Goal: Answer question/provide support

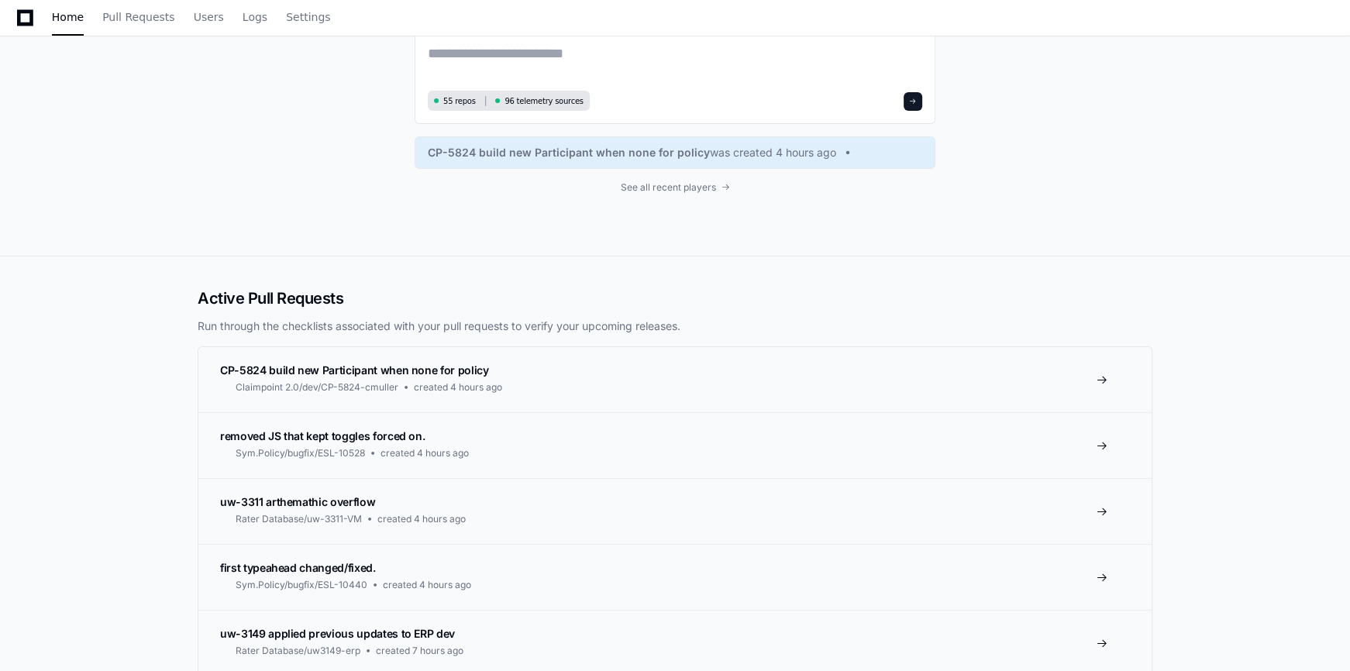
scroll to position [211, 0]
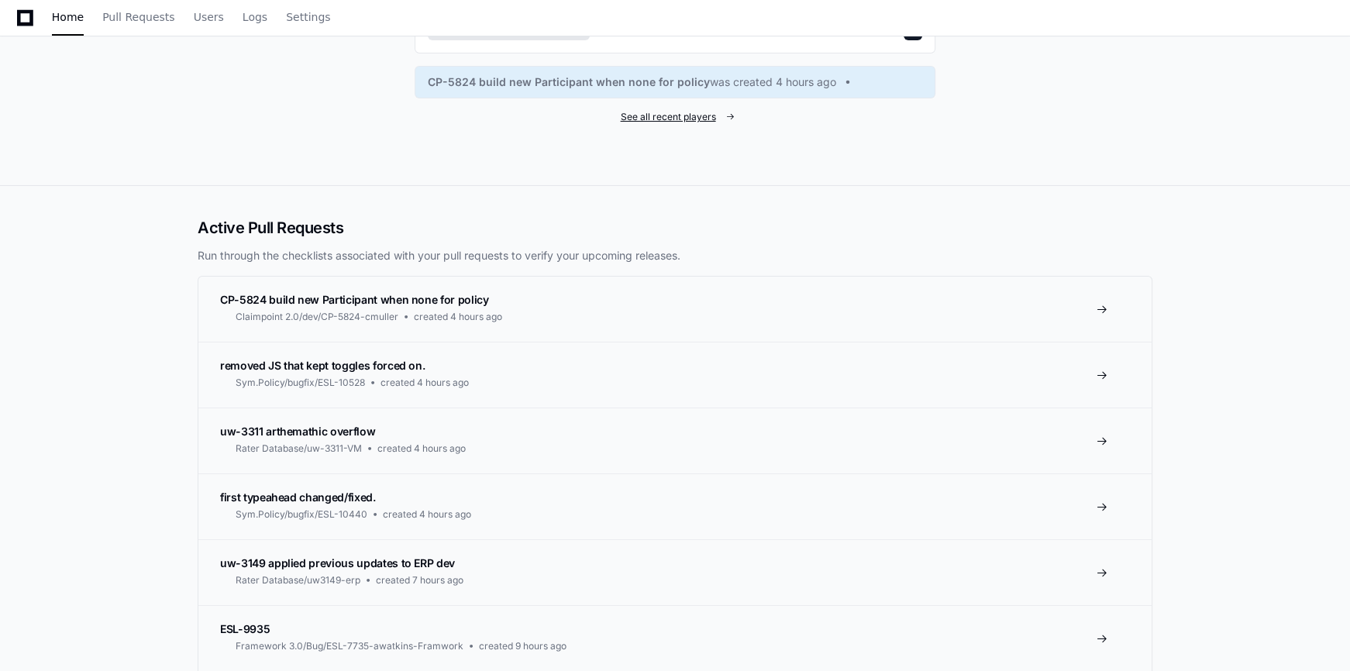
click at [680, 112] on span "See all recent players" at bounding box center [668, 117] width 95 height 12
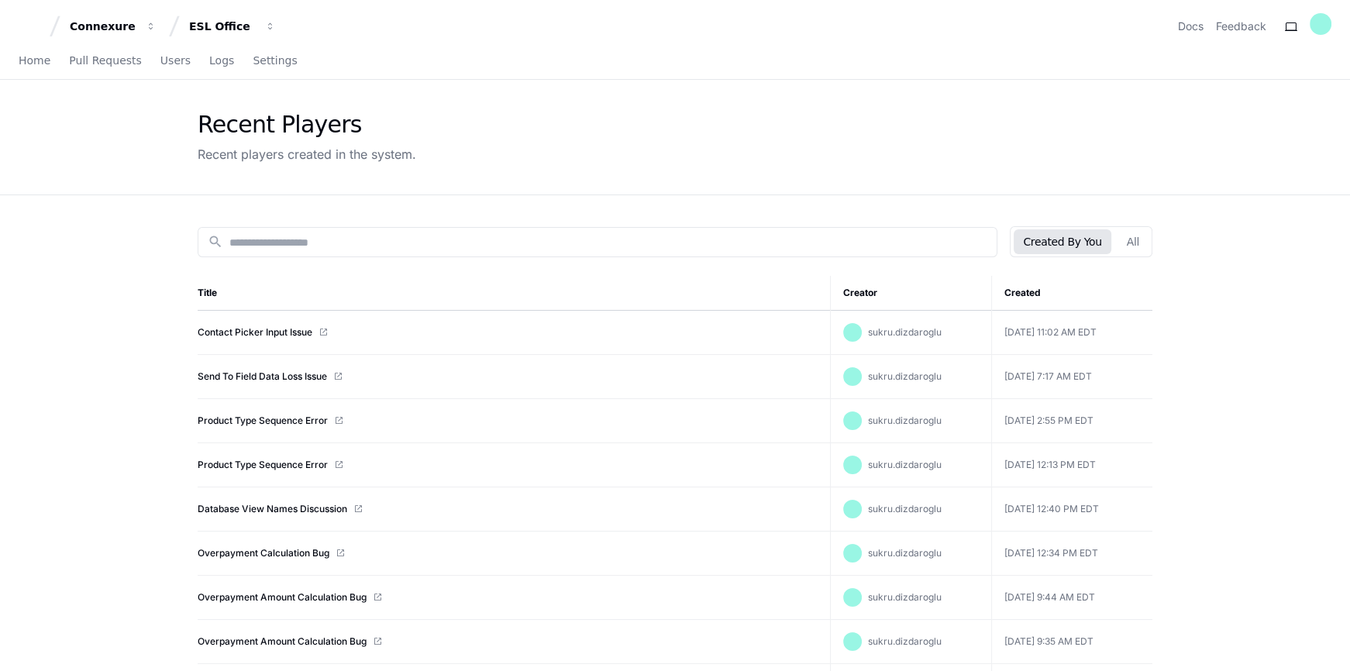
scroll to position [140, 0]
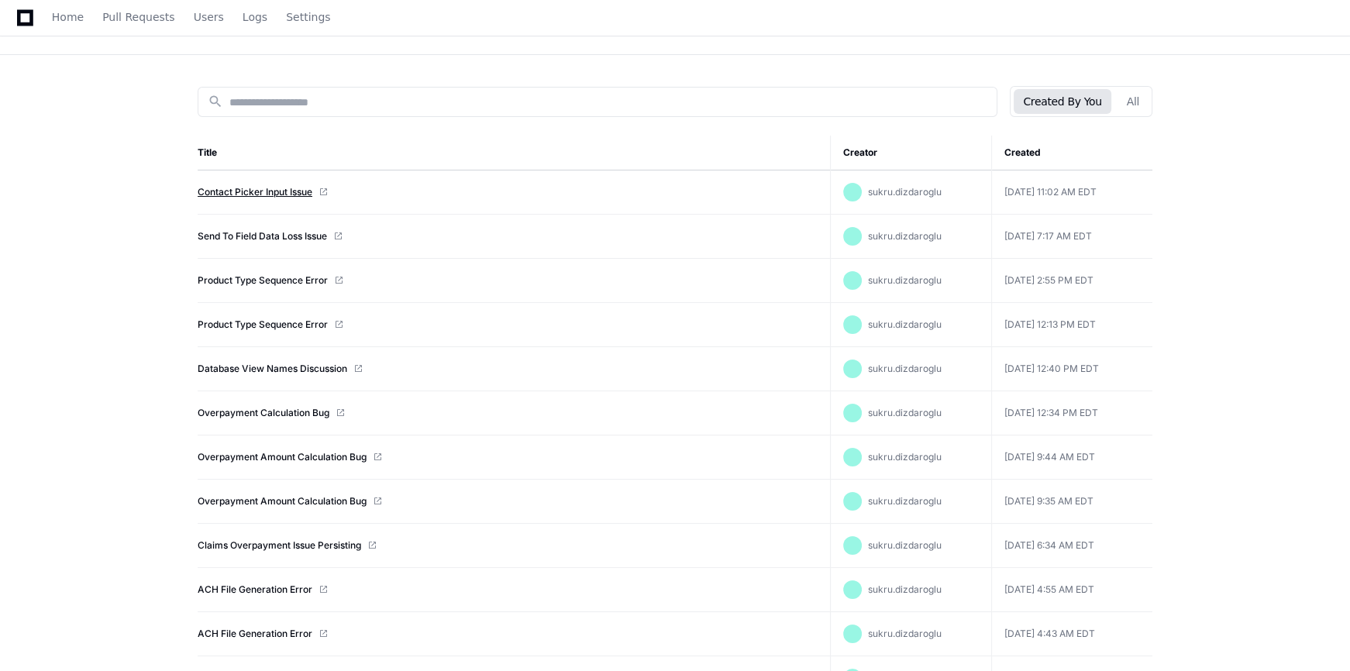
click at [277, 190] on link "Contact Picker Input Issue" at bounding box center [255, 192] width 115 height 12
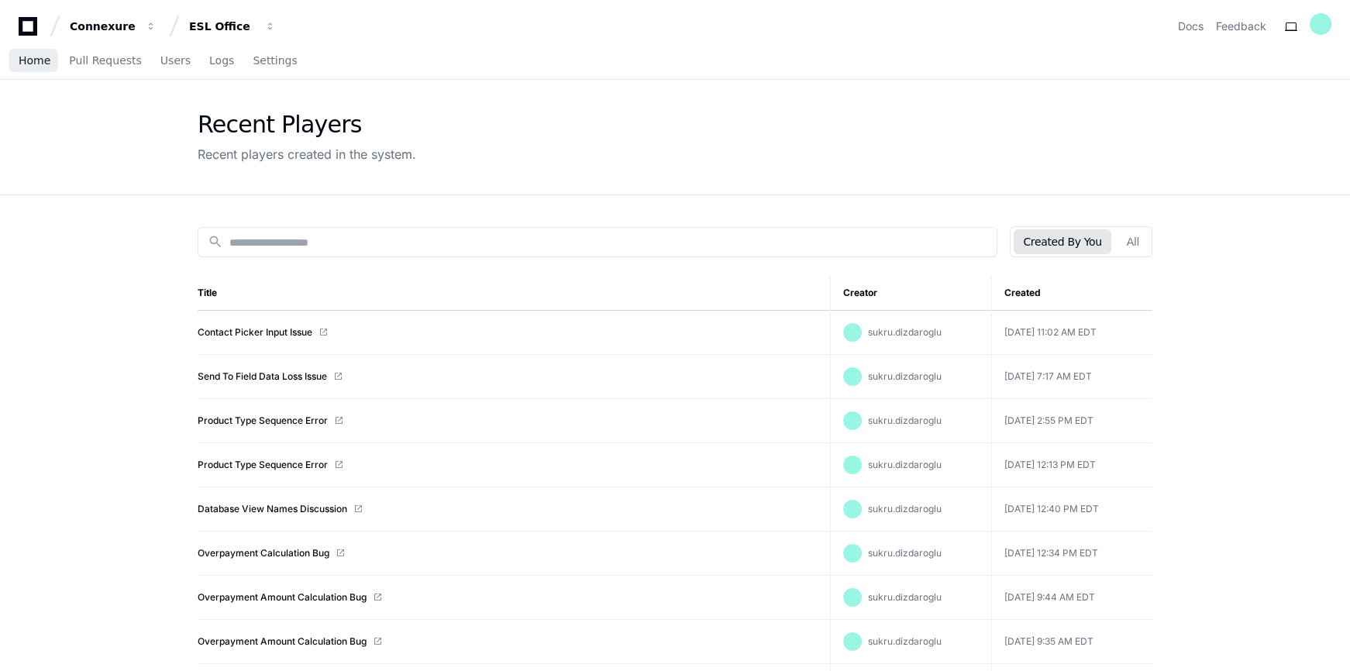
click at [32, 60] on span "Home" at bounding box center [35, 60] width 32 height 9
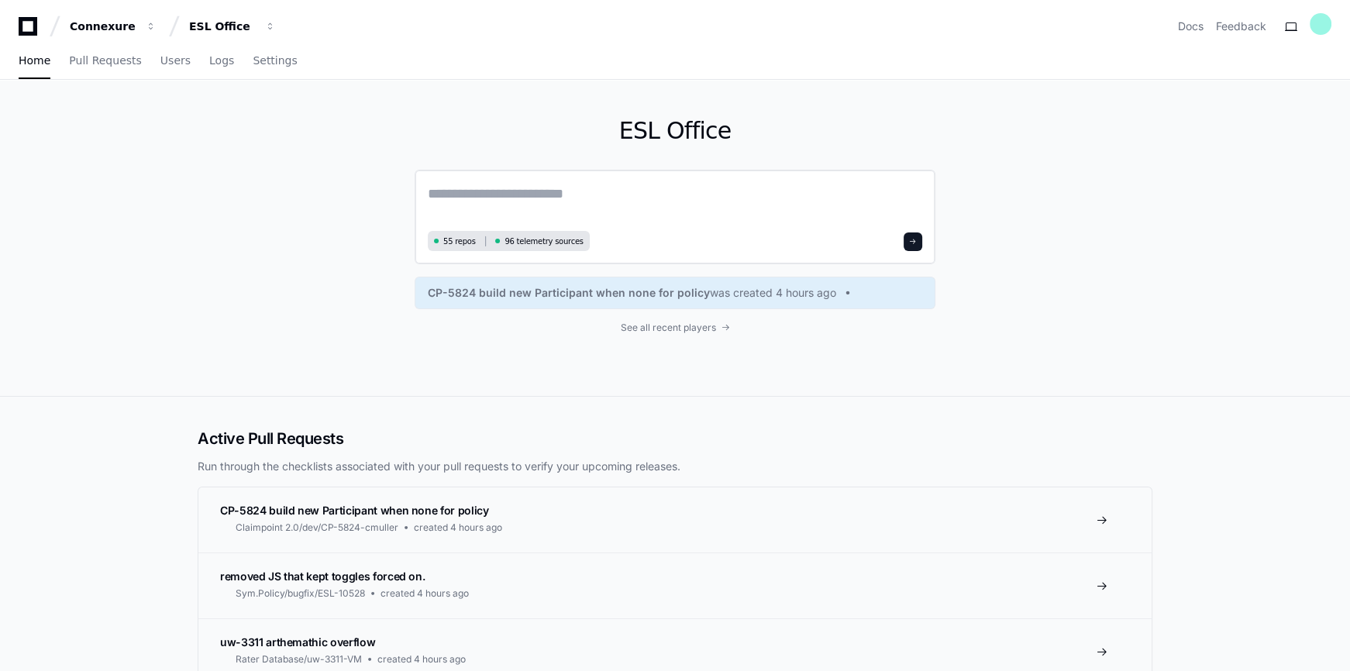
click at [449, 190] on textarea at bounding box center [675, 204] width 494 height 43
paste textarea "**********"
type textarea "**********"
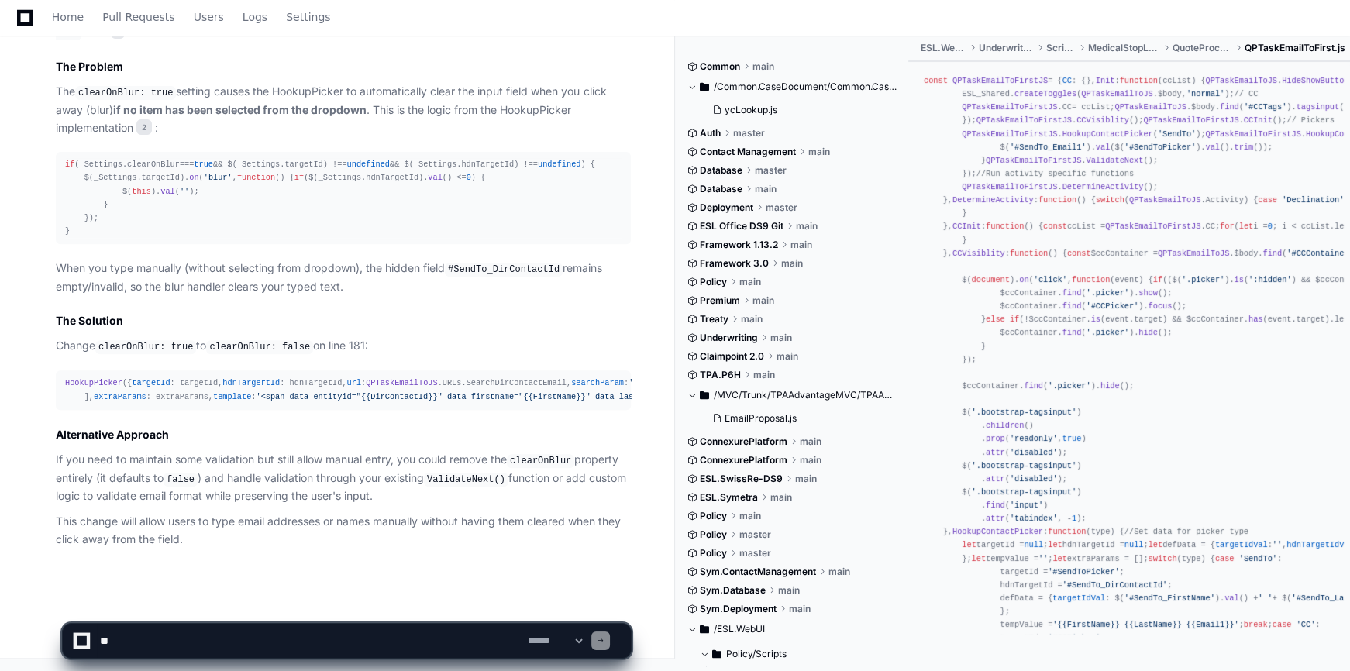
scroll to position [1009, 0]
click at [128, 641] on textarea at bounding box center [311, 641] width 428 height 34
type textarea "*"
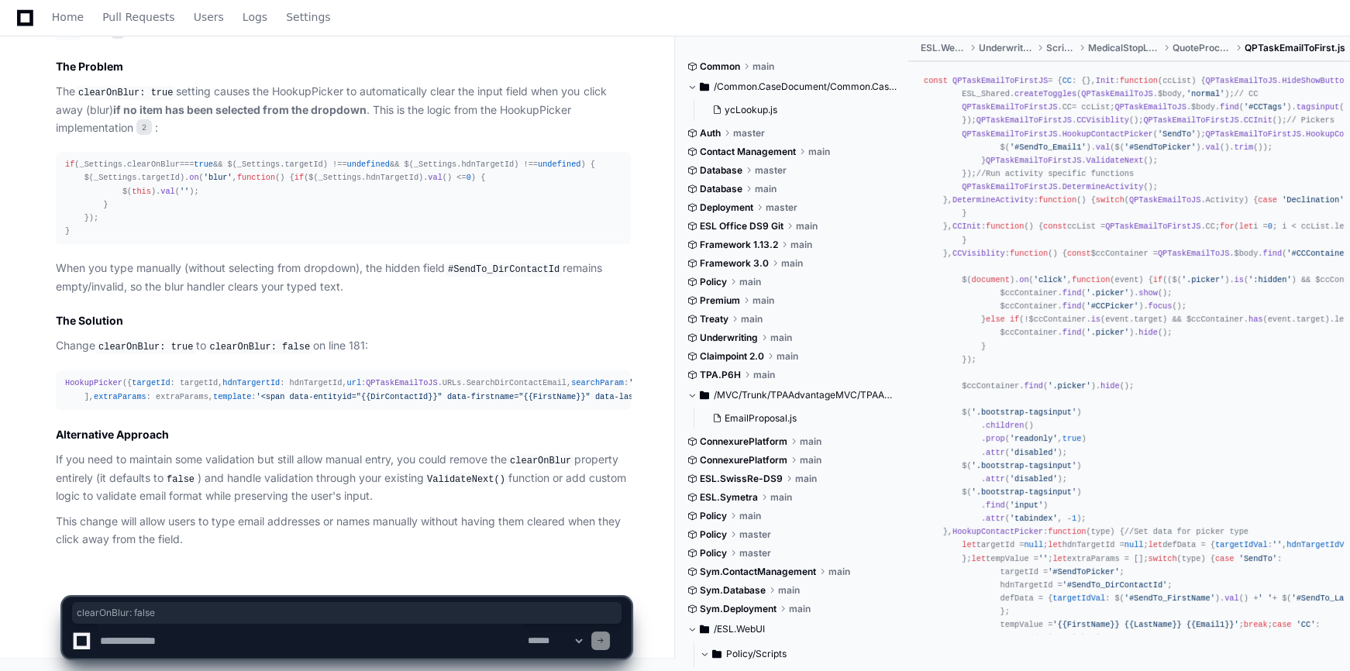
click at [74, 380] on div "HookupPicker ({ targetId : targetId, hdnTargertId : hdnTargetId, url : QPTaskEm…" at bounding box center [343, 390] width 556 height 26
click at [124, 636] on textarea "To enrich screen reader interactions, please activate Accessibility in Grammarl…" at bounding box center [311, 641] width 428 height 34
paste textarea "**********"
type textarea "**********"
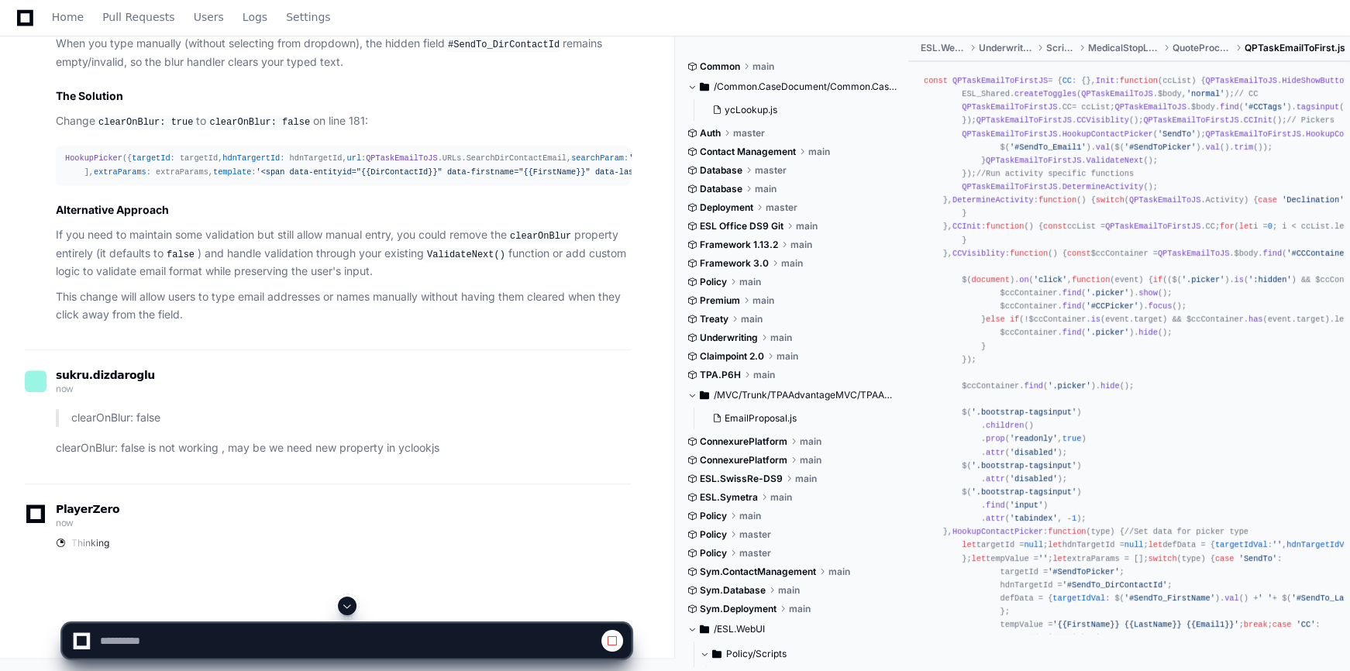
click at [347, 606] on span at bounding box center [347, 606] width 12 height 12
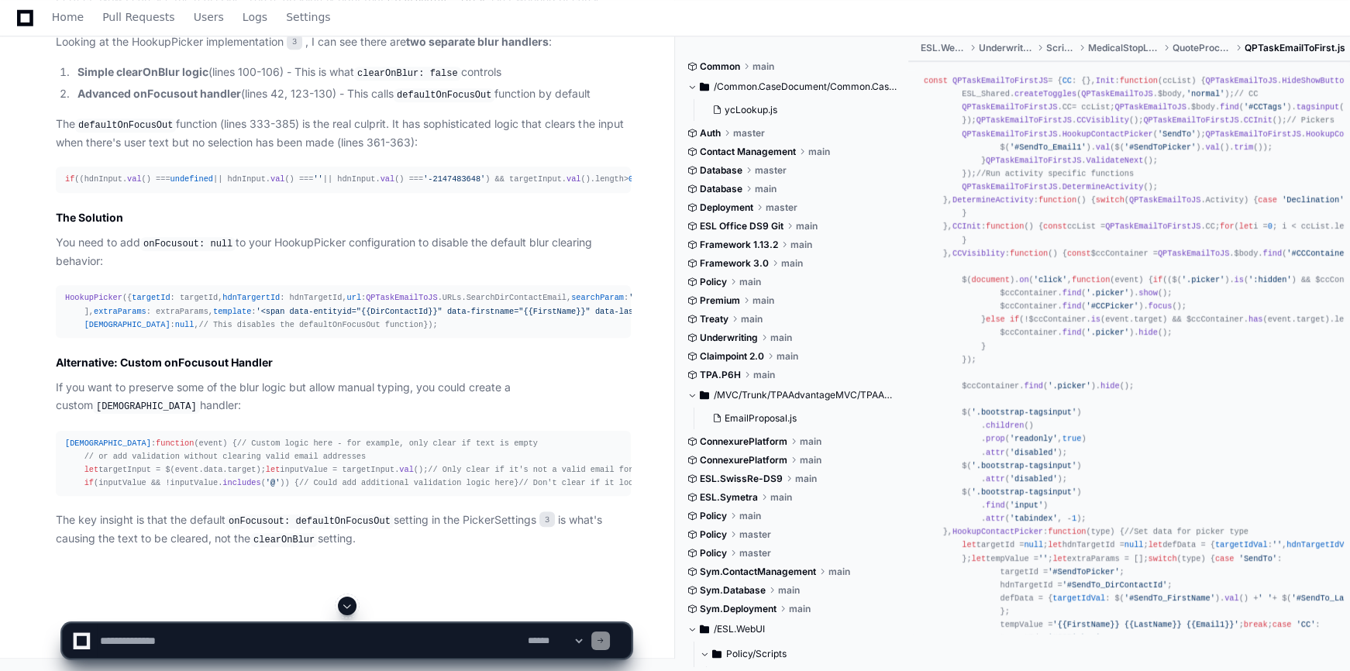
scroll to position [2024, 0]
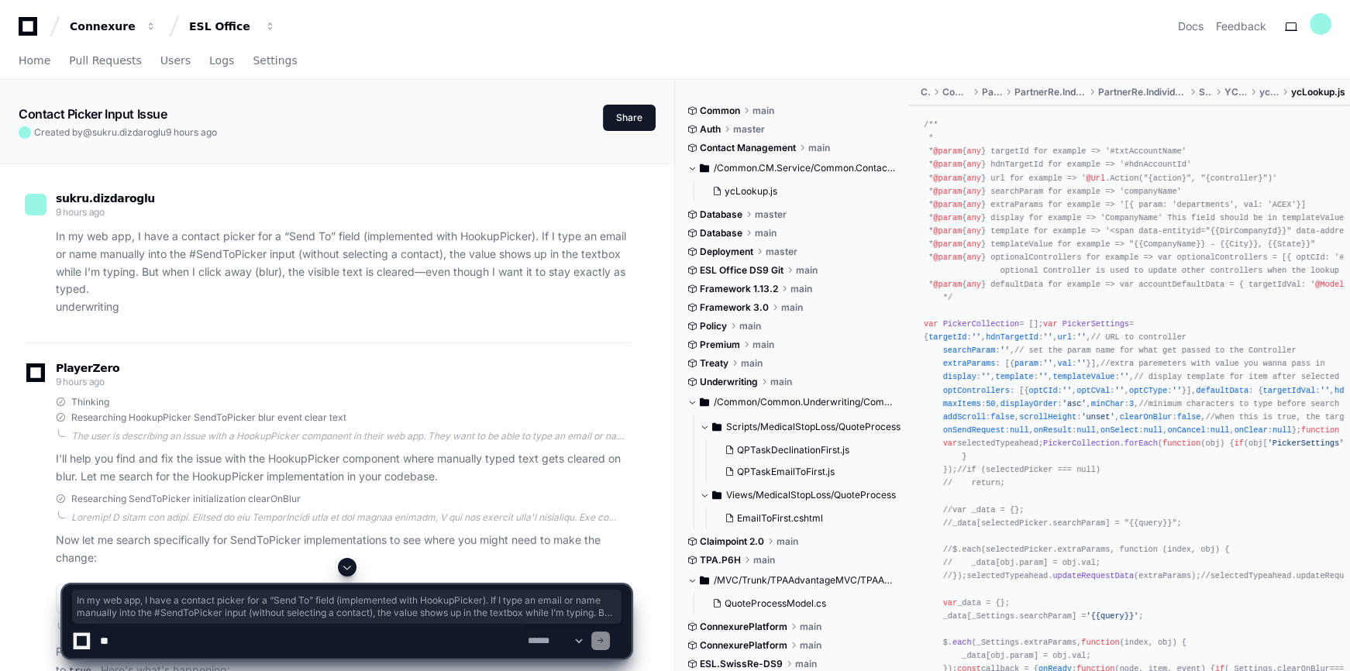
drag, startPoint x: 137, startPoint y: 304, endPoint x: 35, endPoint y: 243, distance: 118.8
click at [35, 243] on div "In my web app, I have a contact picker for a “Send To” field (implemented with …" at bounding box center [328, 272] width 606 height 88
copy p "In my web app, I have a contact picker for a “Send To” field (implemented with …"
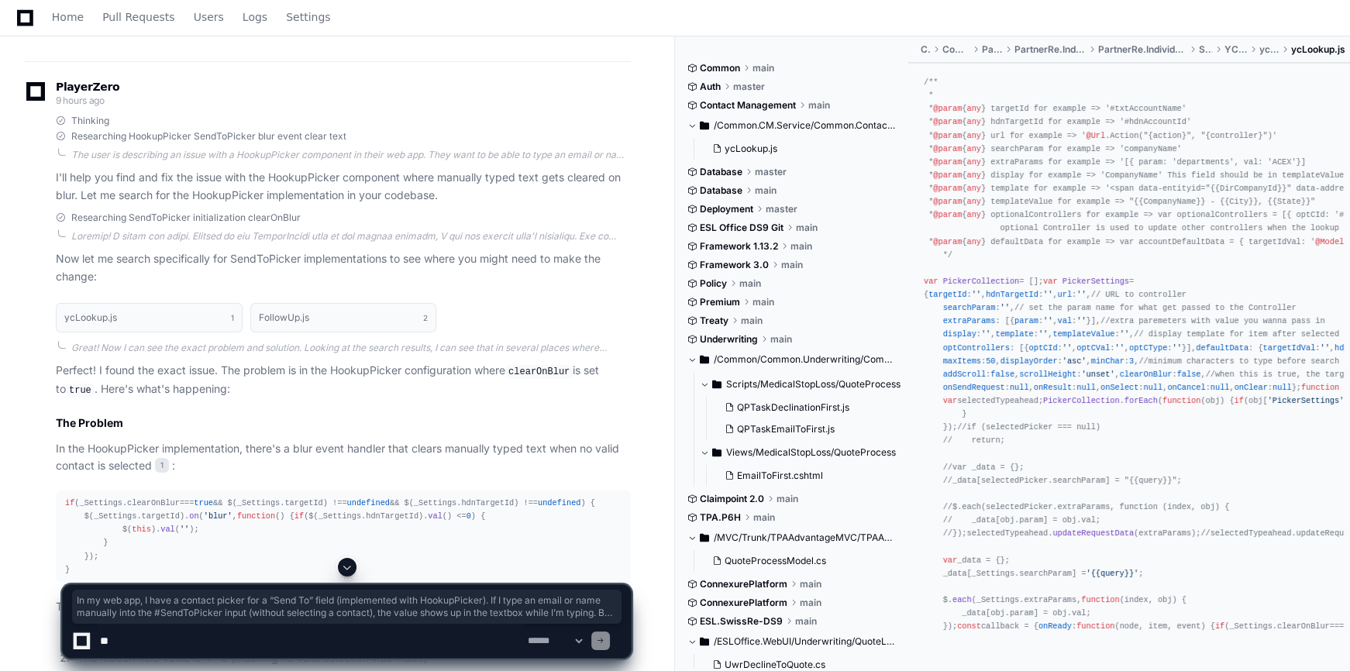
scroll to position [422, 0]
